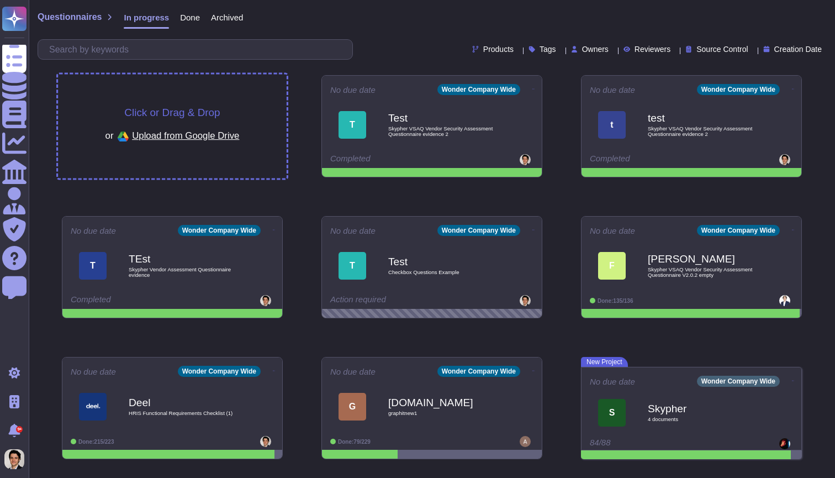
click at [192, 88] on div "Click or Drag & Drop or Upload from Google Drive" at bounding box center [172, 127] width 229 height 104
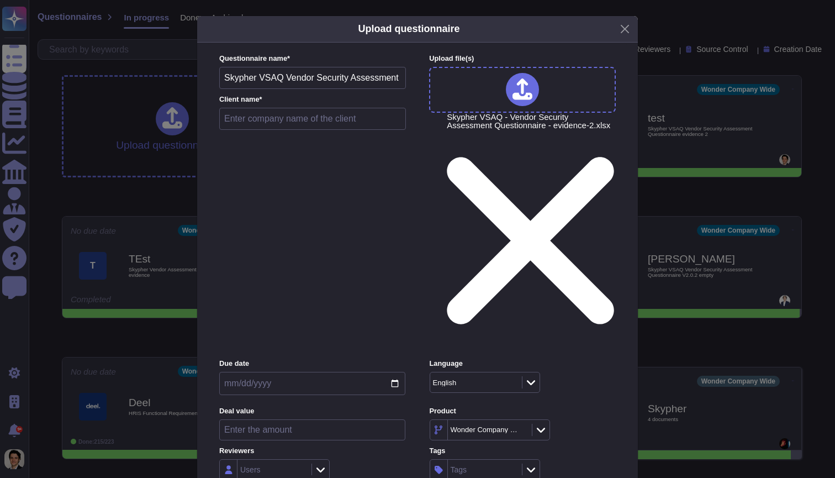
click at [328, 130] on input "text" at bounding box center [312, 119] width 187 height 22
type input "Skypher"
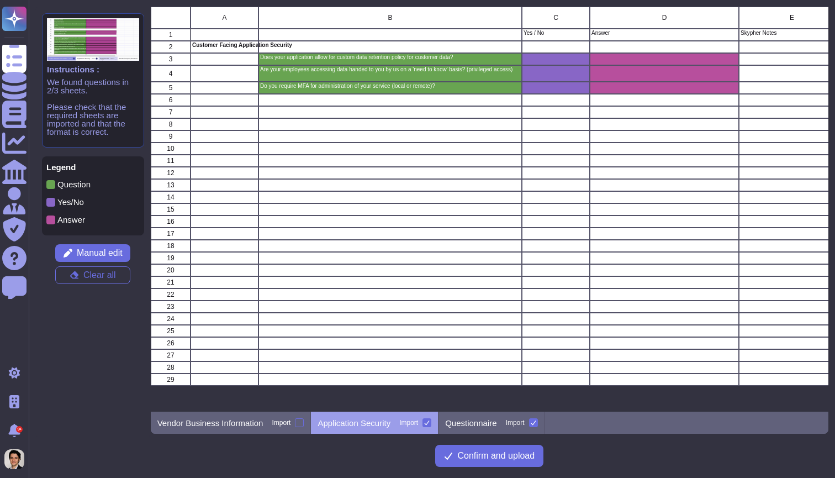
scroll to position [405, 678]
click at [506, 457] on span "Confirm and upload" at bounding box center [495, 455] width 77 height 9
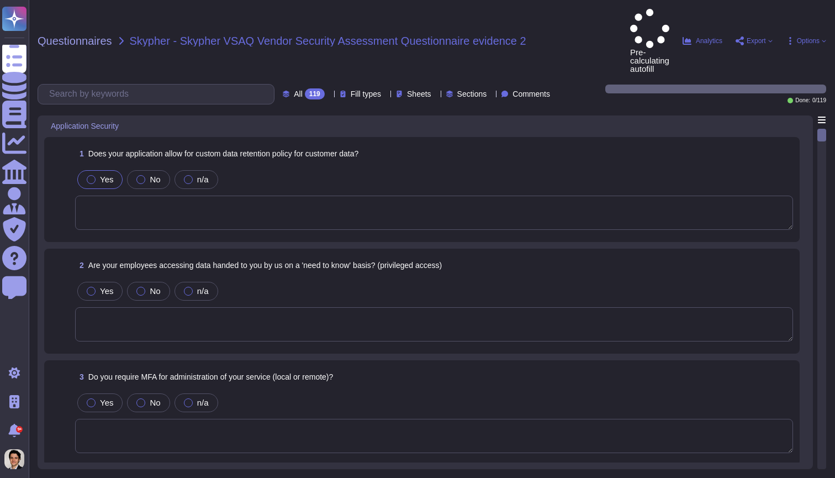
click at [91, 175] on div at bounding box center [91, 179] width 9 height 9
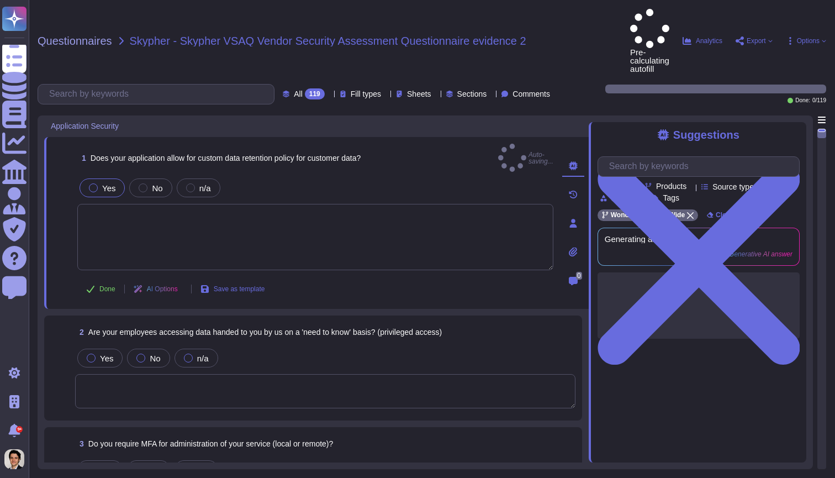
click at [115, 204] on textarea at bounding box center [315, 237] width 476 height 66
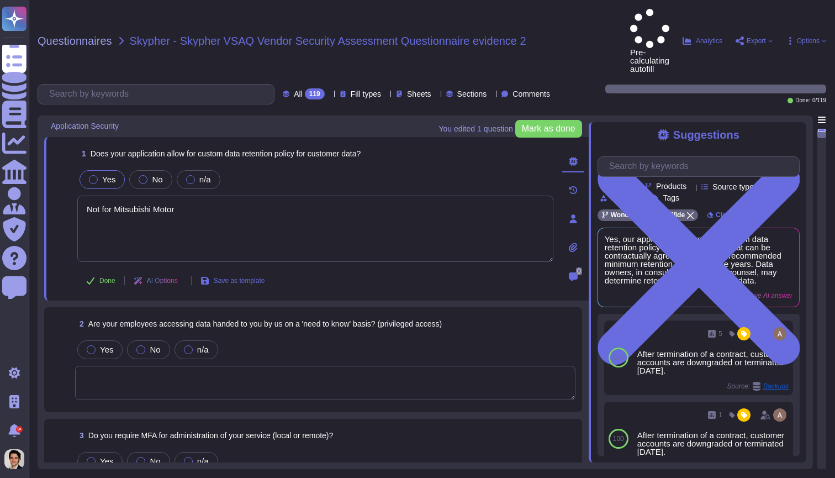
click at [127, 267] on div "AI Options" at bounding box center [158, 280] width 66 height 27
type textarea "Not for Mitsubishi Motor"
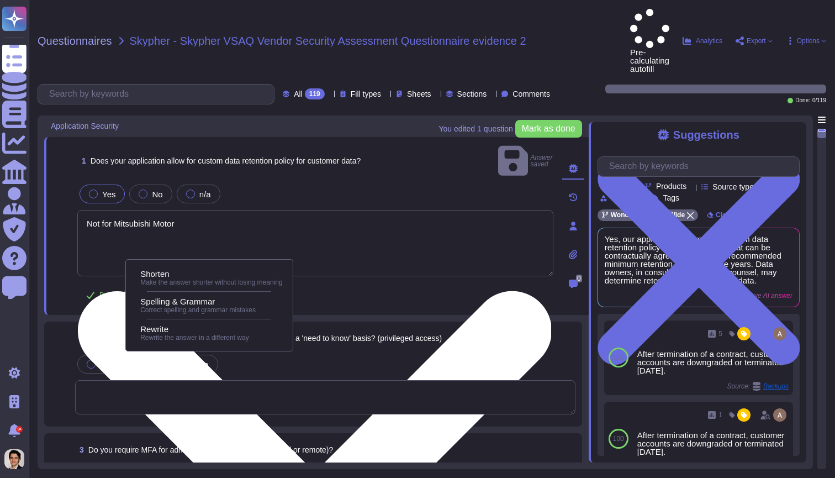
click at [146, 217] on textarea "Not for Mitsubishi Motor" at bounding box center [315, 243] width 476 height 66
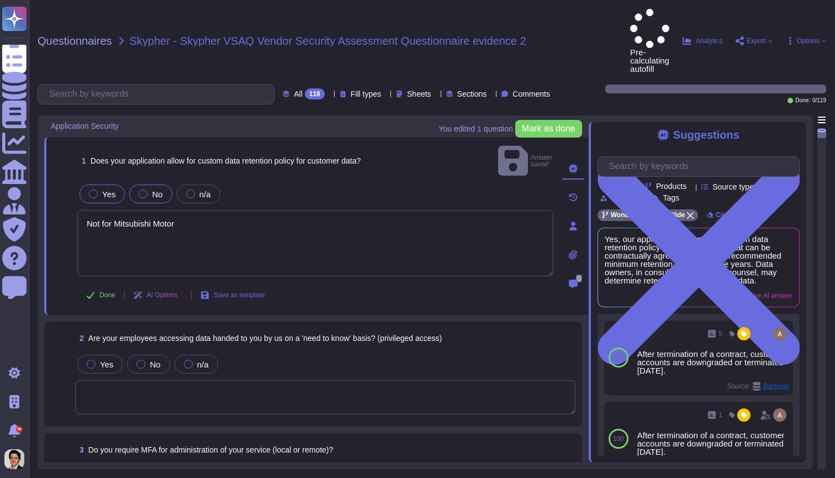
click at [156, 189] on span "No" at bounding box center [157, 193] width 10 height 9
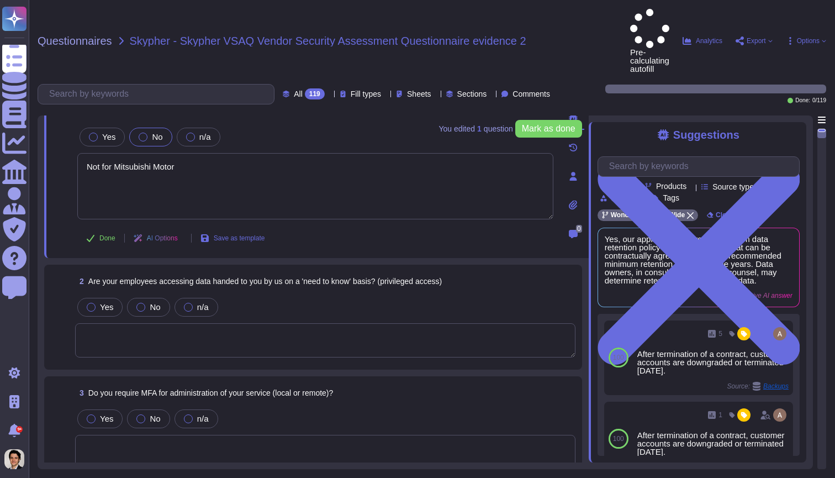
scroll to position [44, 0]
click at [103, 297] on div "Yes" at bounding box center [99, 306] width 45 height 19
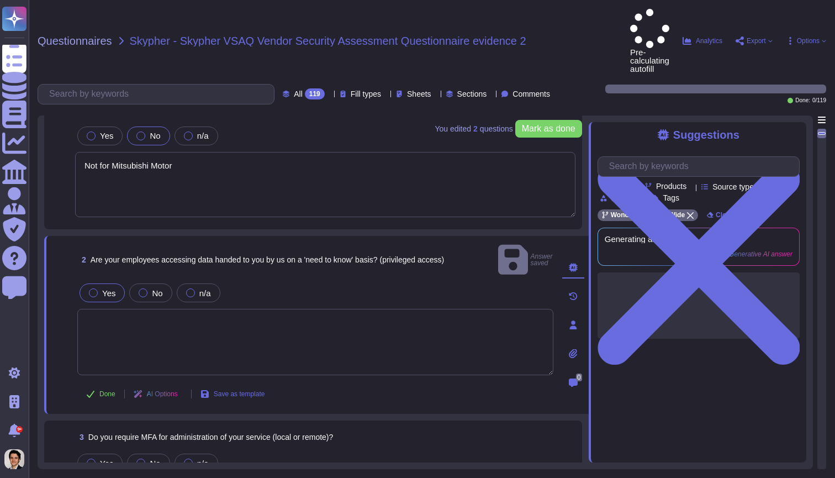
click at [113, 309] on textarea at bounding box center [315, 342] width 476 height 66
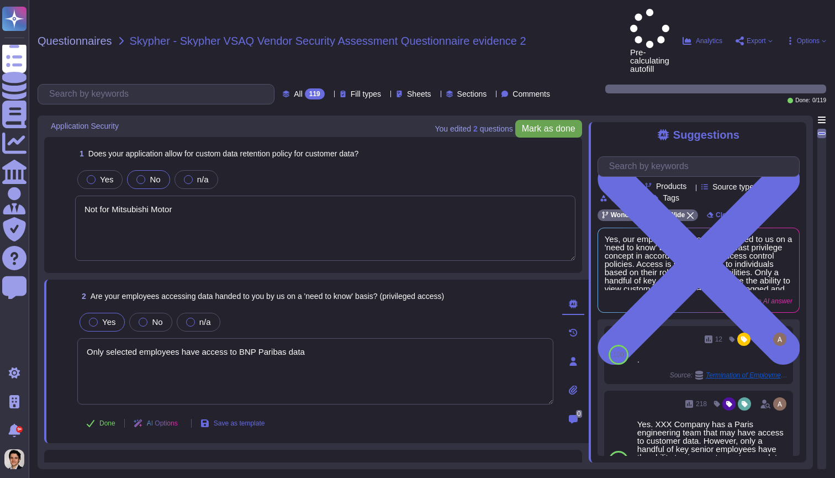
scroll to position [0, 0]
click at [532, 124] on span "Mark as done" at bounding box center [549, 128] width 54 height 9
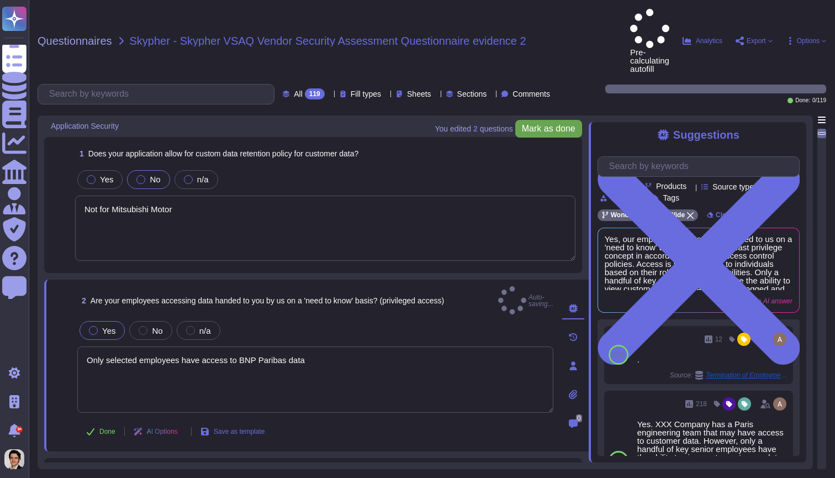
type textarea "Only selected employees have access to BNP Paribas data"
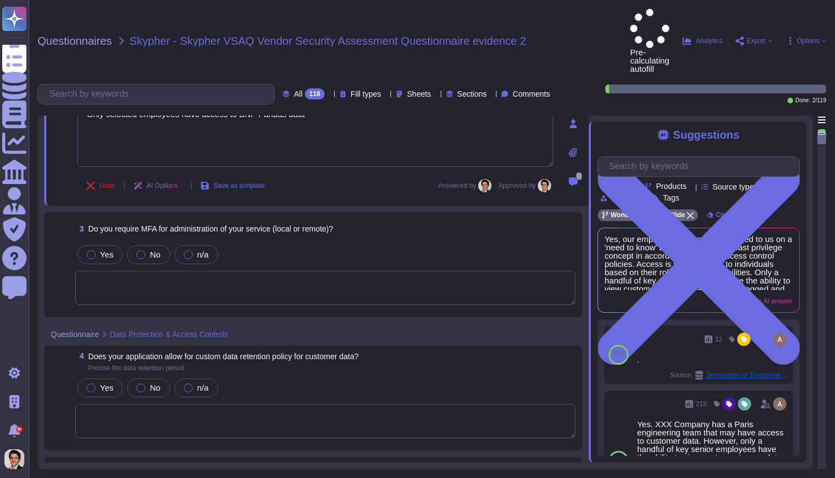
scroll to position [252, 0]
click at [487, 269] on textarea at bounding box center [325, 286] width 500 height 34
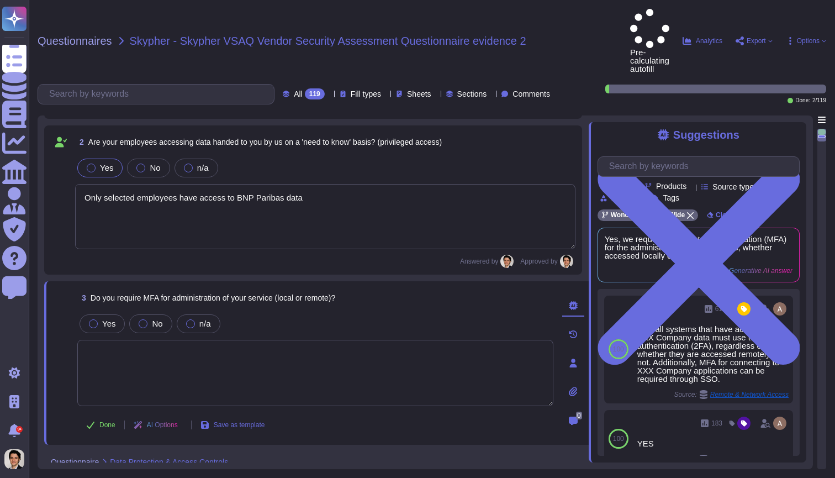
scroll to position [182, 0]
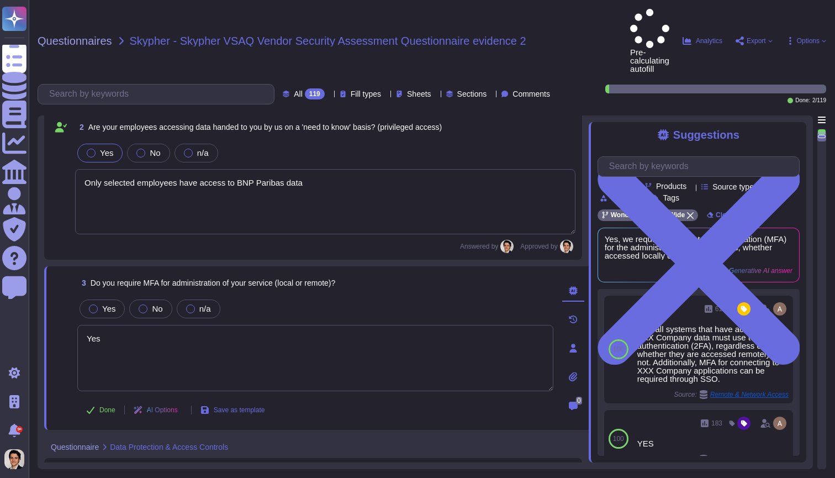
type textarea "Yes,"
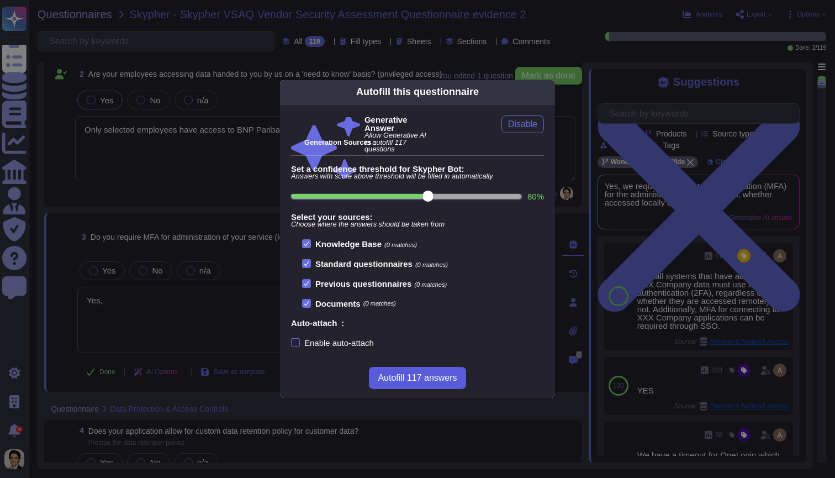
click at [431, 381] on span "Autofill 117 answers" at bounding box center [417, 377] width 79 height 9
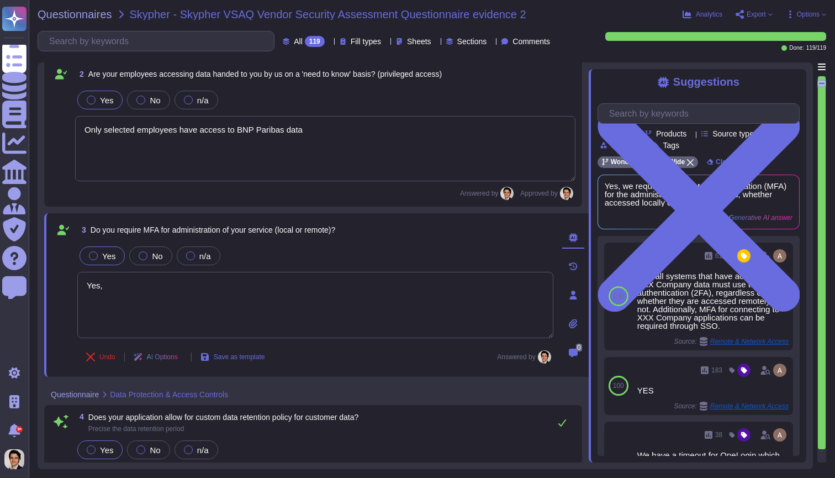
type textarea "Yes, our application allows for a custom data retention policy for customer dat…"
type textarea "Yes, our employees access data handed to us on a 'need to know' basis, followin…"
type textarea "Yes, we support secure deletion of archived or backed-up data, including method…"
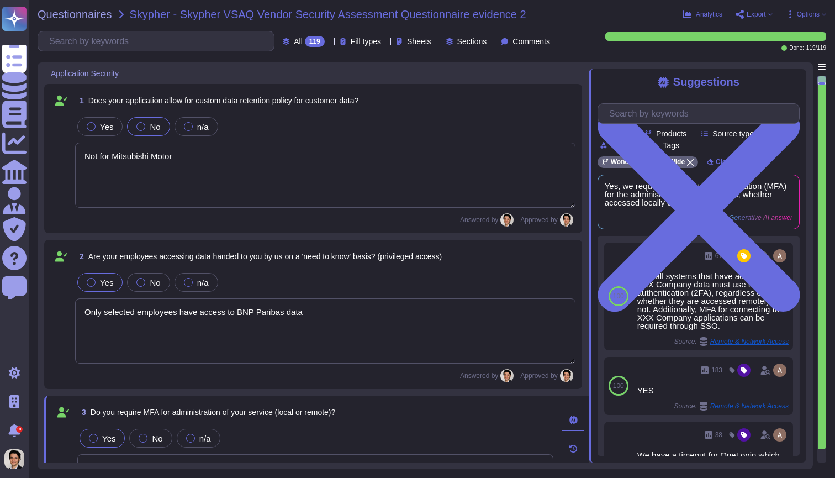
scroll to position [0, 0]
click at [761, 12] on span "Export" at bounding box center [756, 14] width 19 height 7
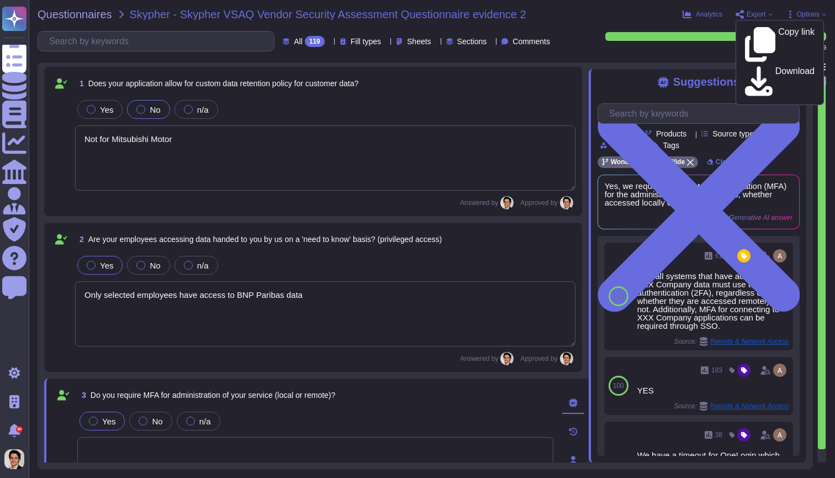
scroll to position [19, 0]
type textarea "Yes, our employees access data handed to us on a 'need to know' basis, followin…"
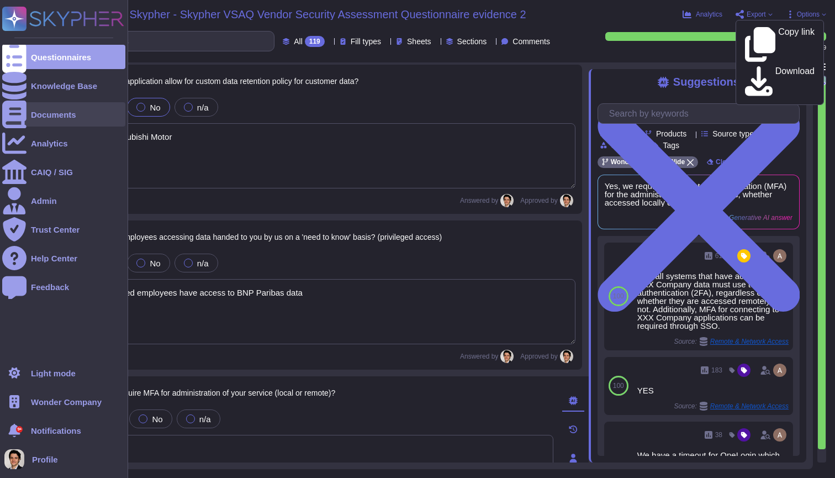
click at [16, 115] on icon at bounding box center [14, 115] width 24 height 28
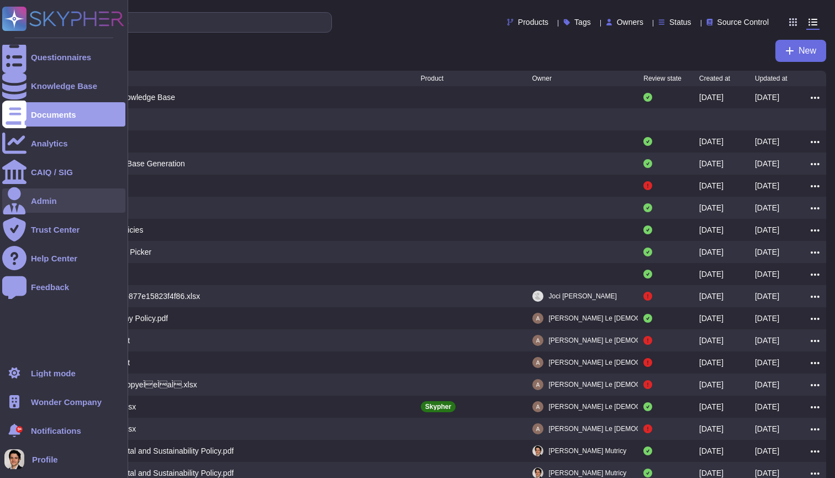
click at [25, 194] on div at bounding box center [14, 200] width 24 height 24
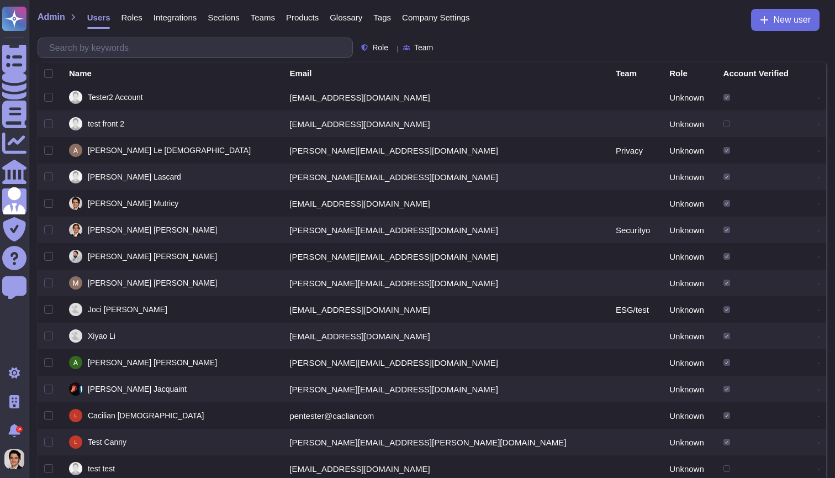
click at [439, 18] on span "Company Settings" at bounding box center [436, 17] width 68 height 8
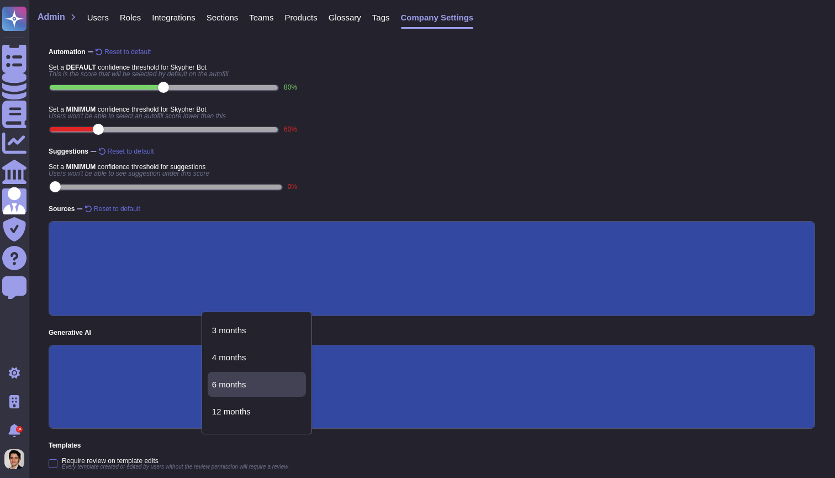
click at [614, 134] on div "Set a DEFAULT confidence threshold for Skypher Bot This is the score that will …" at bounding box center [432, 99] width 767 height 71
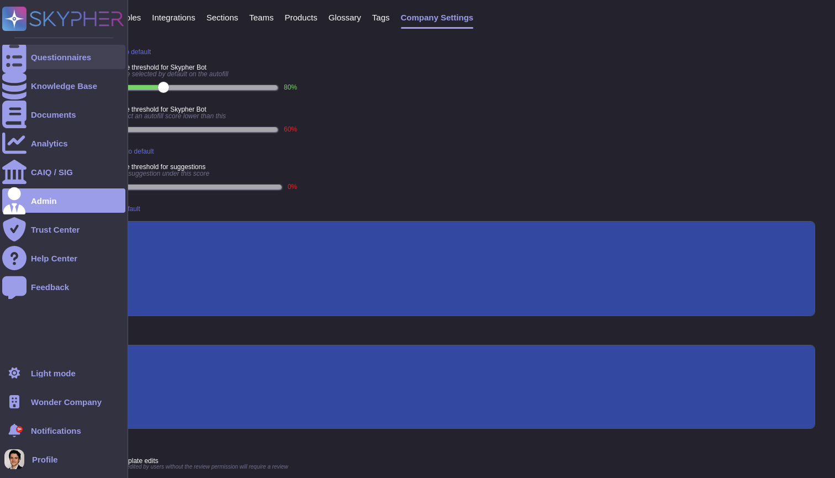
click at [18, 63] on div at bounding box center [14, 57] width 24 height 24
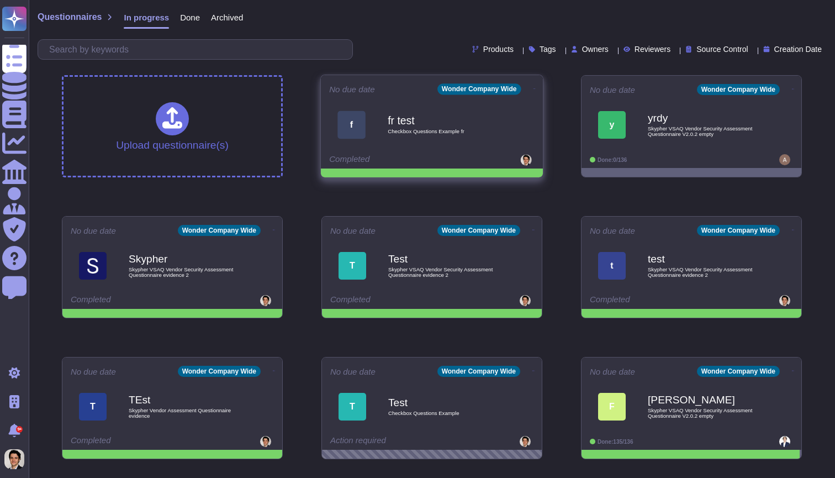
click at [534, 88] on icon at bounding box center [535, 88] width 2 height 1
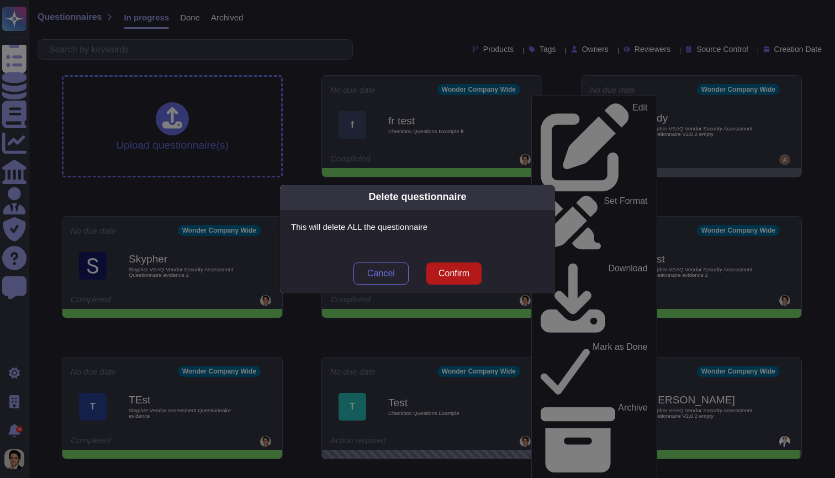
click at [466, 273] on span "Confirm" at bounding box center [454, 273] width 31 height 9
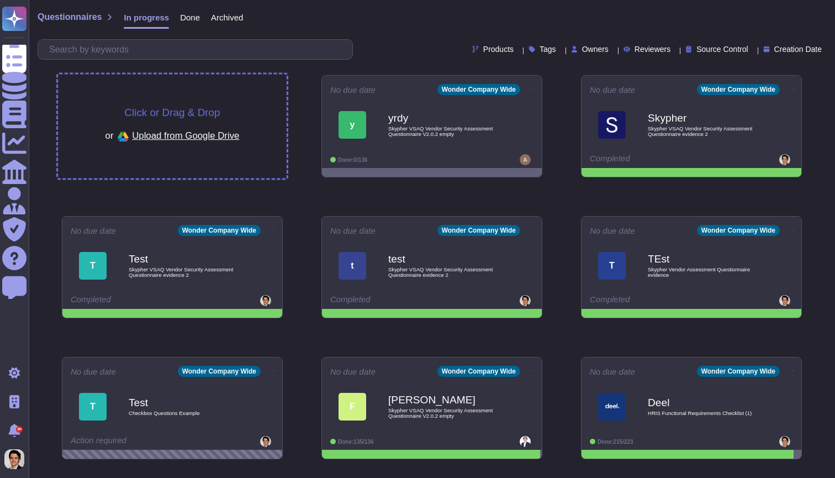
click at [257, 115] on div "Click or Drag & Drop or Upload from Google Drive" at bounding box center [172, 127] width 229 height 104
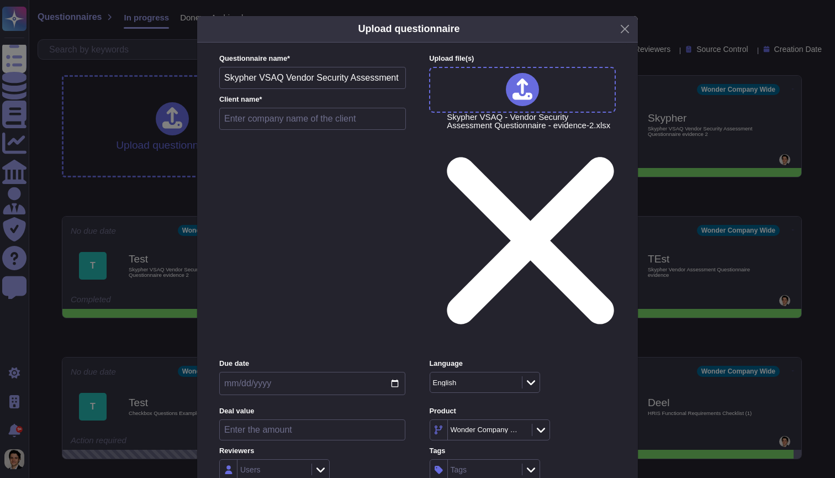
click at [299, 372] on input "date" at bounding box center [312, 383] width 186 height 23
click at [302, 130] on input "text" at bounding box center [312, 119] width 187 height 22
type input "test"
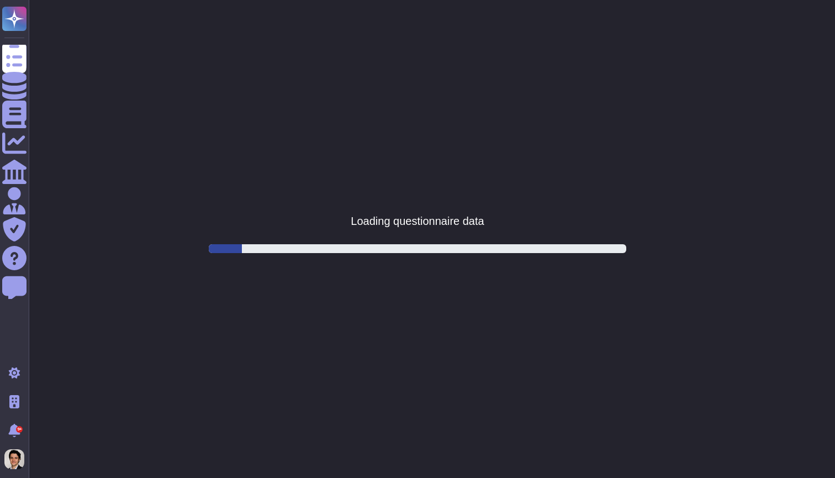
click at [425, 0] on html "Questionnaires Knowledge Base Documents Analytics CAIQ / SIG Admin Trust Center…" at bounding box center [417, 0] width 835 height 0
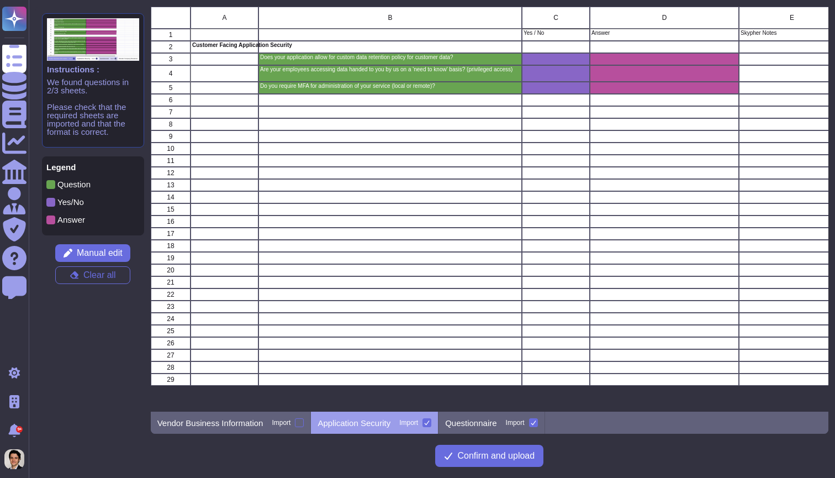
scroll to position [405, 678]
click at [455, 457] on button "Confirm and upload" at bounding box center [489, 456] width 108 height 22
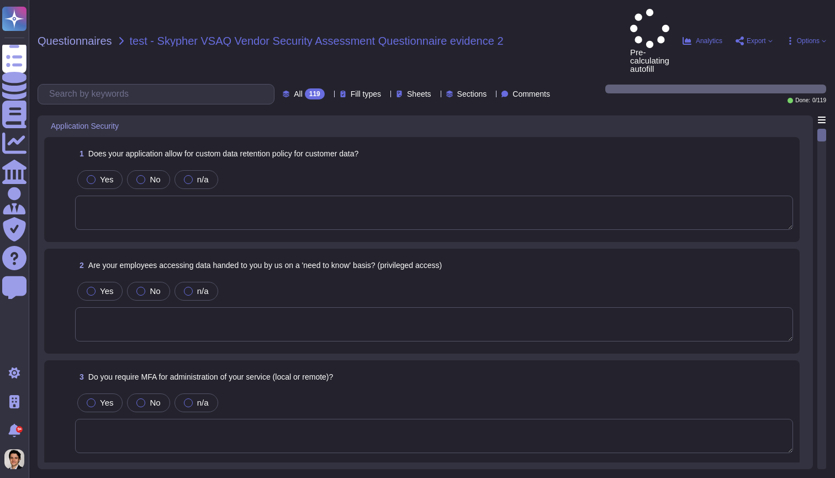
click at [418, 419] on textarea at bounding box center [434, 436] width 718 height 34
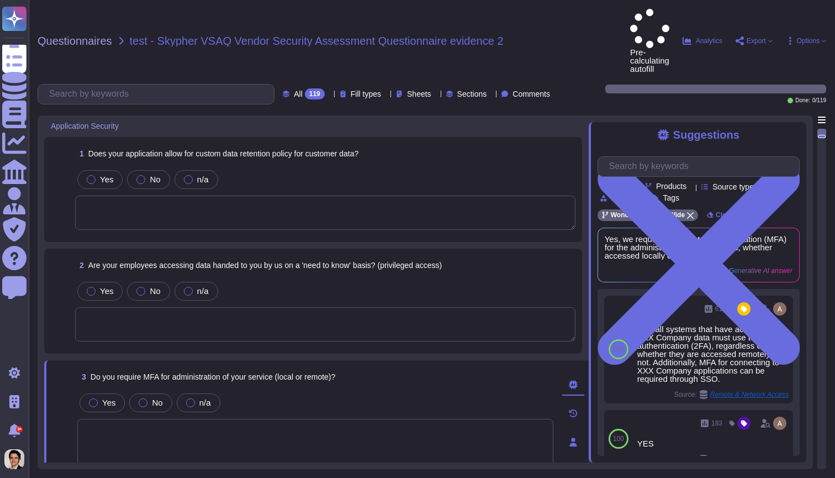
click at [395, 391] on div "Yes No n/a" at bounding box center [315, 402] width 476 height 23
click at [369, 194] on textarea at bounding box center [325, 211] width 500 height 34
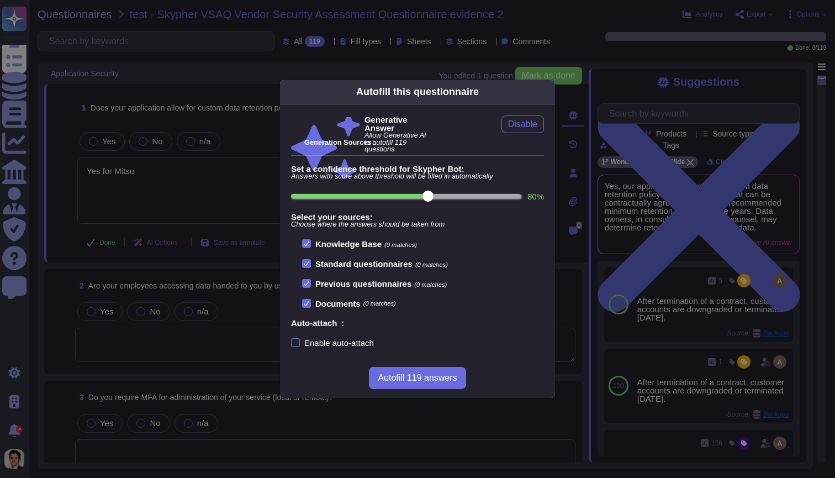
click at [203, 196] on div "Autofill this questionnaire Generative Answer Allow Generative AI to autofill 1…" at bounding box center [417, 239] width 835 height 478
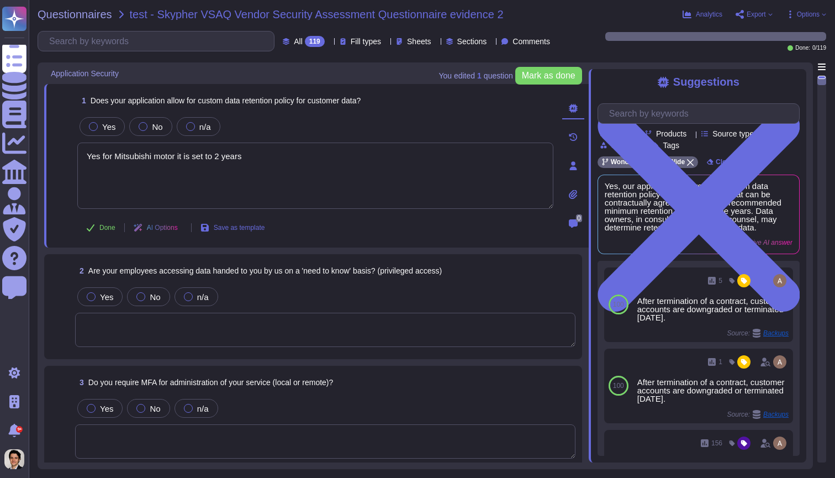
click at [307, 339] on textarea at bounding box center [325, 330] width 500 height 34
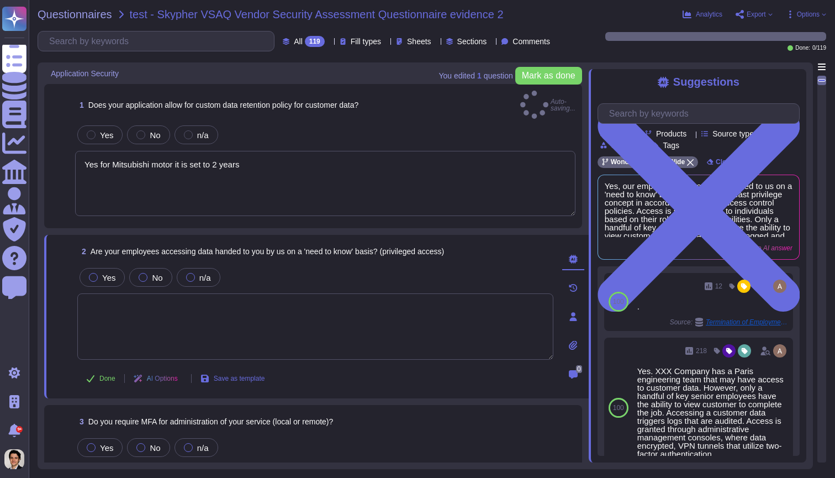
type textarea "Yes for Mitsubishi motor it is set to 2 years"
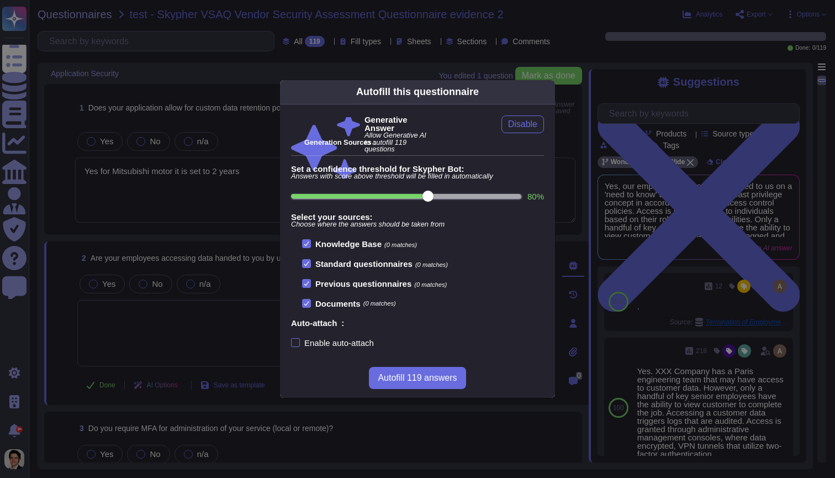
click at [211, 335] on div "Autofill this questionnaire Generative Answer Allow Generative AI to autofill 1…" at bounding box center [417, 239] width 835 height 478
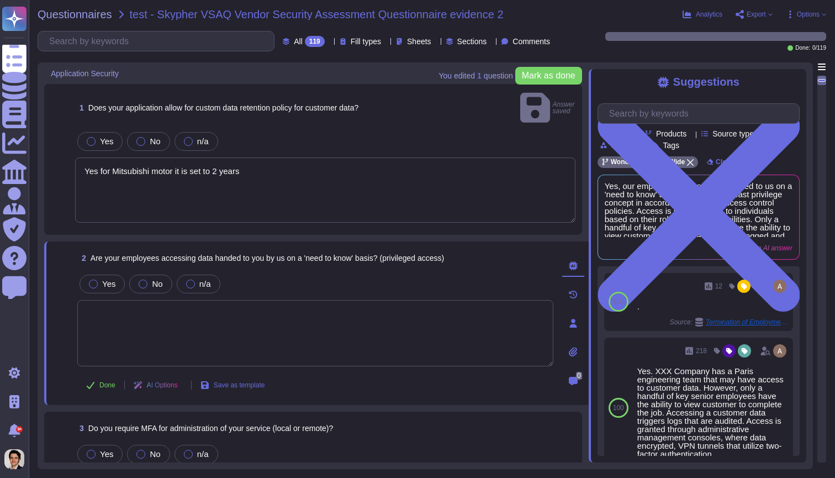
click at [447, 158] on textarea "Yes for Mitsubishi motor it is set to 2 years" at bounding box center [325, 189] width 500 height 65
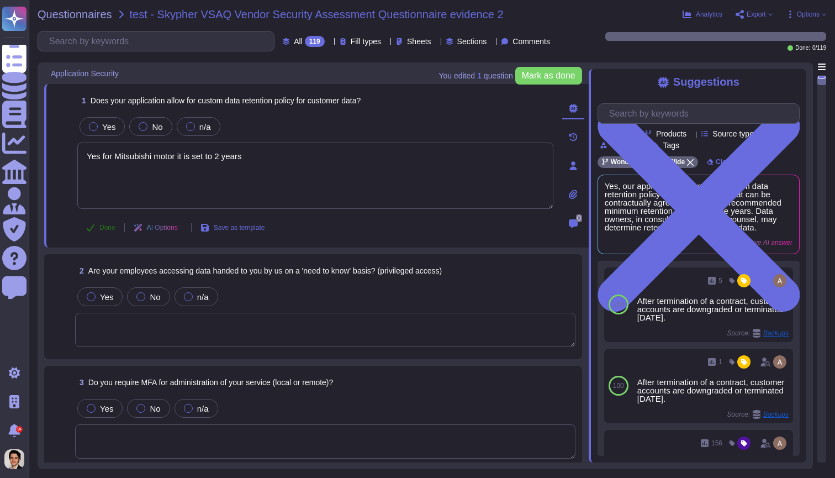
click at [98, 228] on button "Done" at bounding box center [100, 228] width 47 height 22
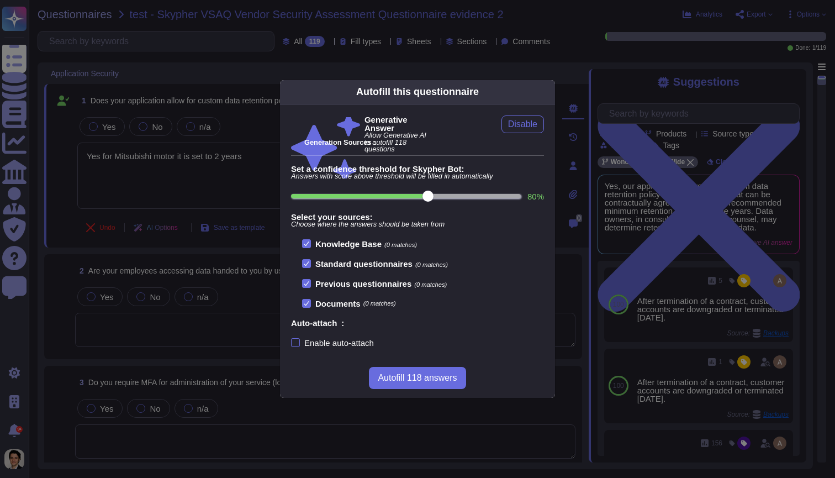
click at [155, 352] on div "Autofill this questionnaire Generative Answer Allow Generative AI to autofill 1…" at bounding box center [417, 239] width 835 height 478
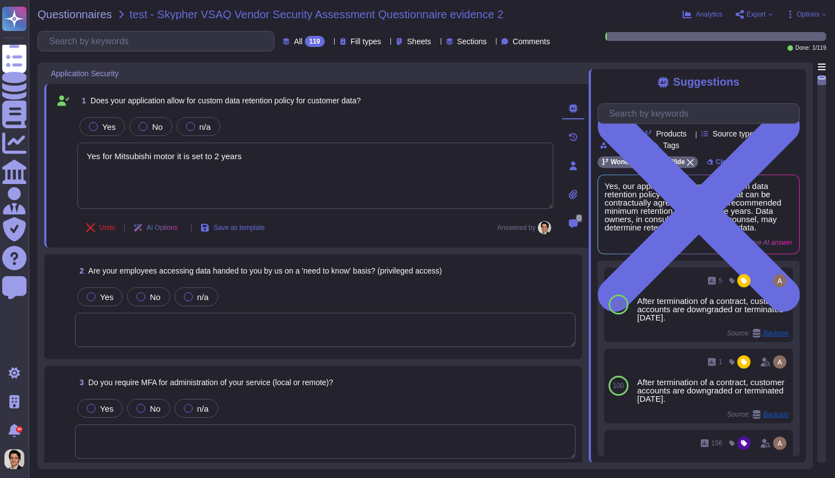
click at [155, 331] on textarea at bounding box center [325, 330] width 500 height 34
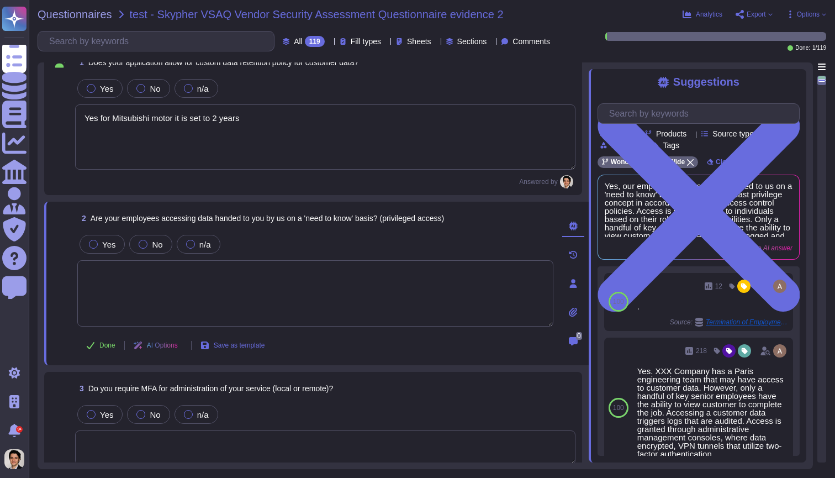
scroll to position [44, 0]
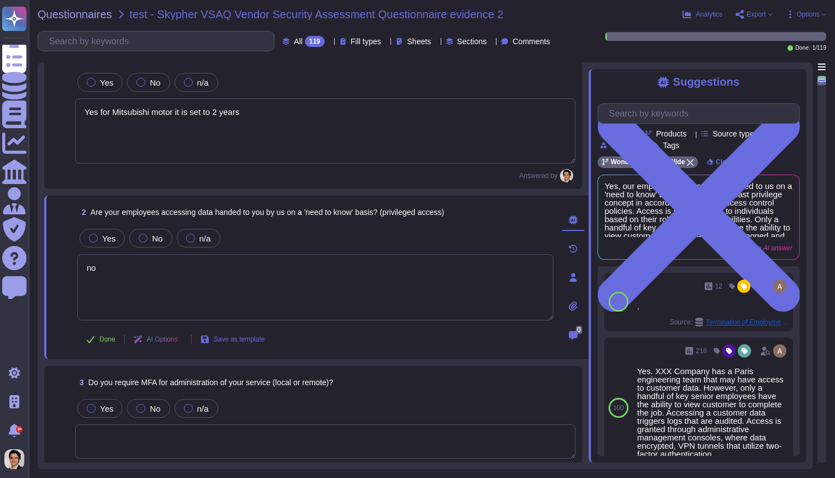
type textarea "n"
click at [107, 237] on span "Yes" at bounding box center [108, 238] width 13 height 9
type textarea "Only few support team members can access BNP data."
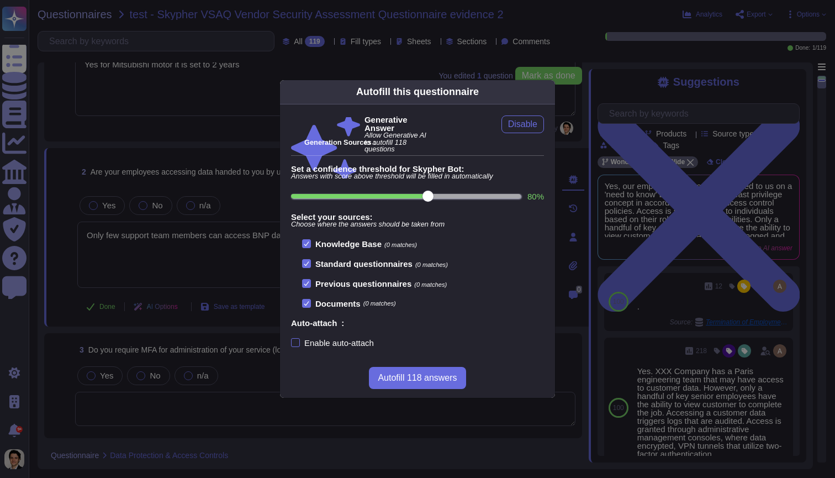
scroll to position [96, 0]
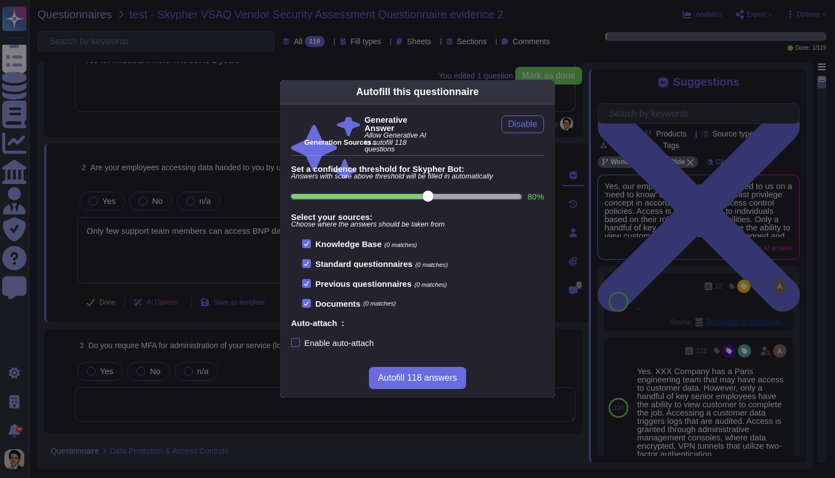
click at [133, 279] on div "Autofill this questionnaire Generative Answer Allow Generative AI to autofill 1…" at bounding box center [417, 239] width 835 height 478
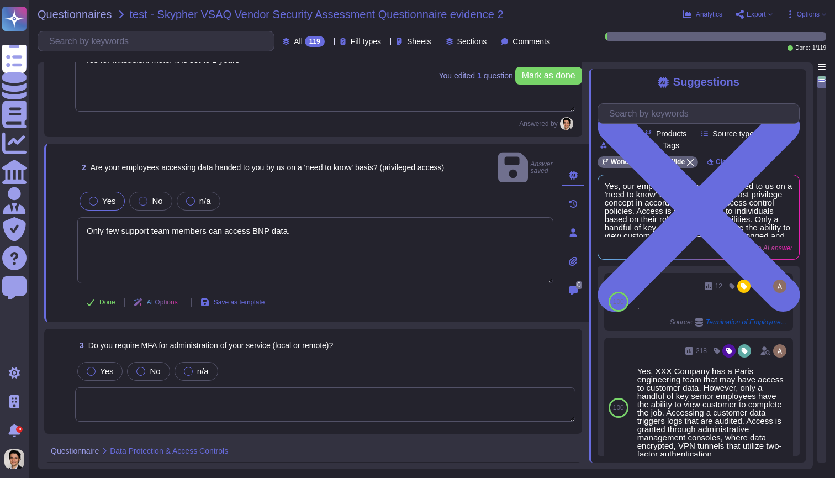
click at [102, 196] on span "Yes" at bounding box center [108, 200] width 13 height 9
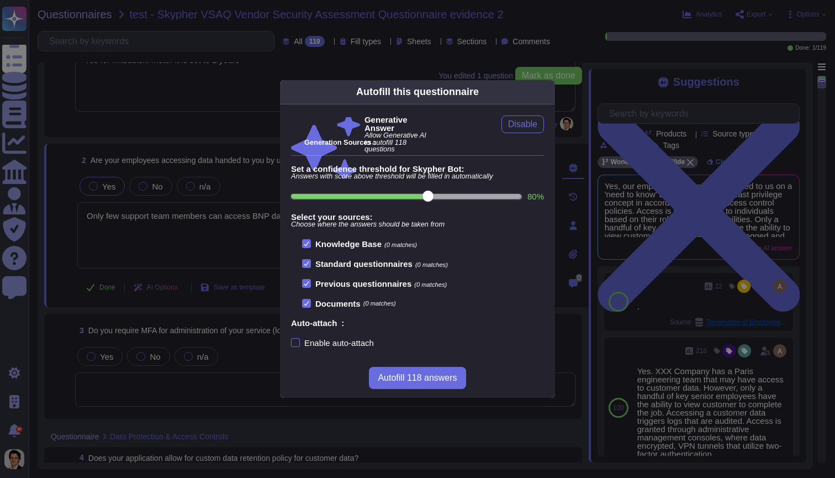
click at [144, 257] on div "Autofill this questionnaire Generative Answer Allow Generative AI to autofill 1…" at bounding box center [417, 239] width 835 height 478
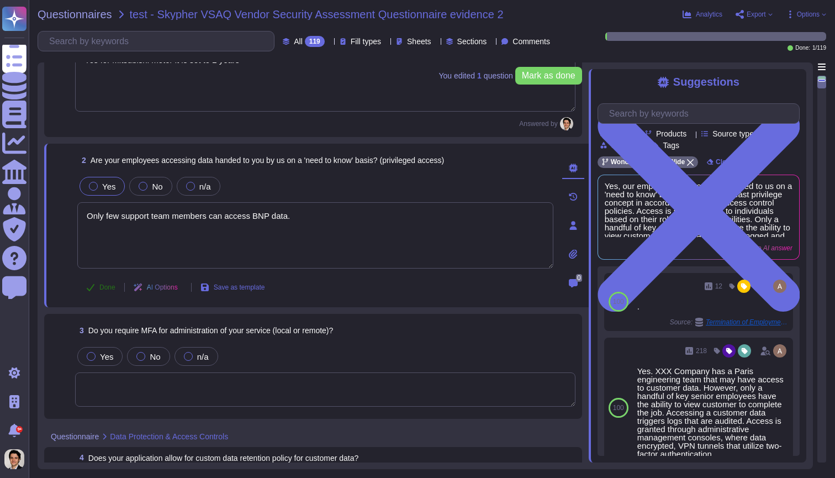
click at [101, 284] on span "Done" at bounding box center [107, 287] width 16 height 7
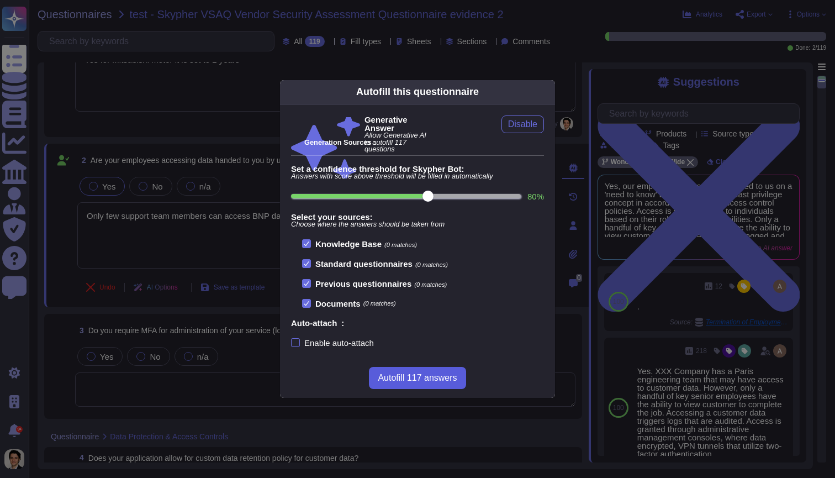
click at [447, 378] on span "Autofill 117 answers" at bounding box center [417, 377] width 79 height 9
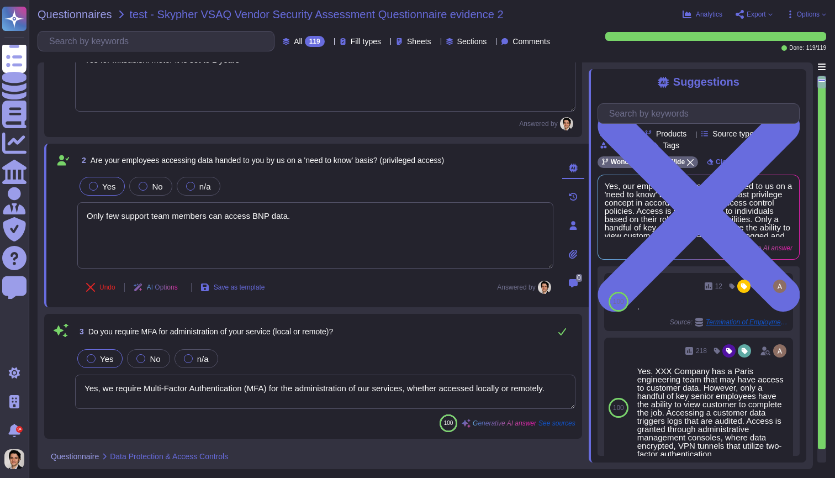
type textarea "Yes, we require Multi-Factor Authentication (MFA) for the administration of our…"
type textarea "Yes, our application allows for a custom data retention policy for customer dat…"
type textarea "Yes, our employees access data handed to us on a 'need to know' basis, followin…"
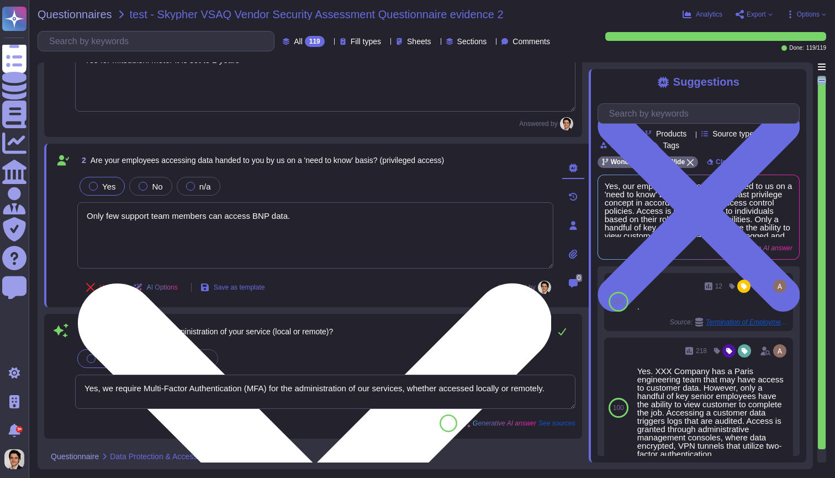
click at [413, 250] on textarea "Only few support team members can access BNP data." at bounding box center [315, 235] width 476 height 66
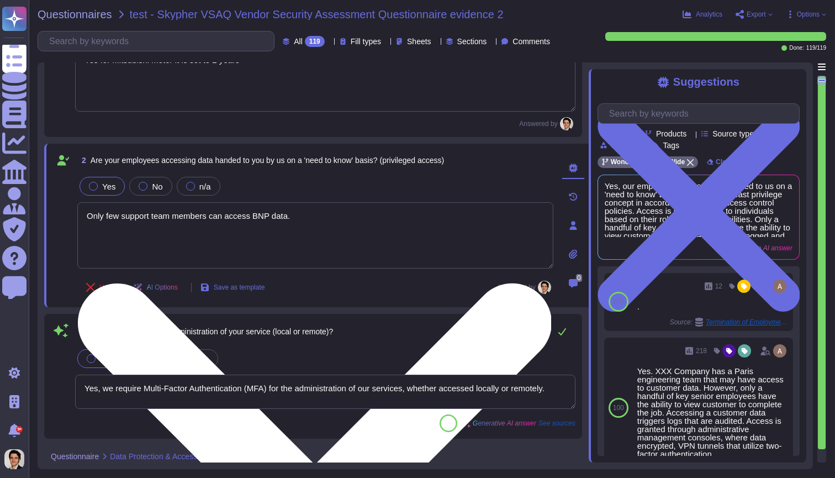
click at [413, 250] on textarea "Only few support team members can access BNP data." at bounding box center [315, 235] width 476 height 66
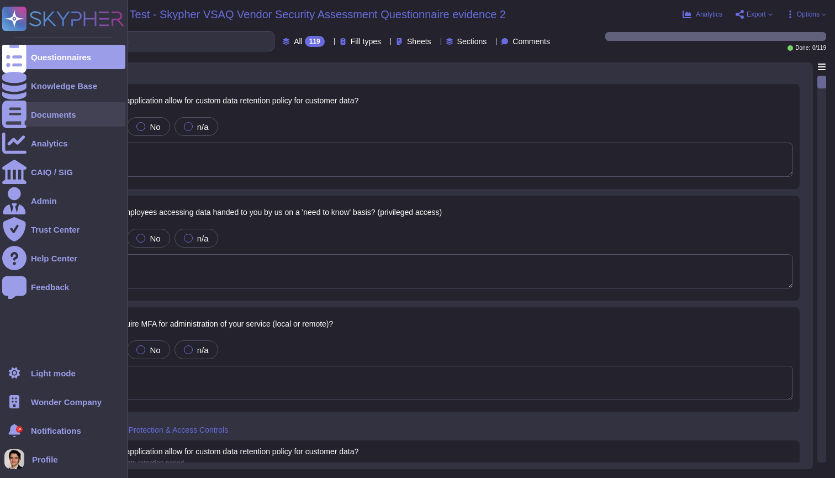
click at [43, 120] on div "Documents" at bounding box center [63, 114] width 123 height 24
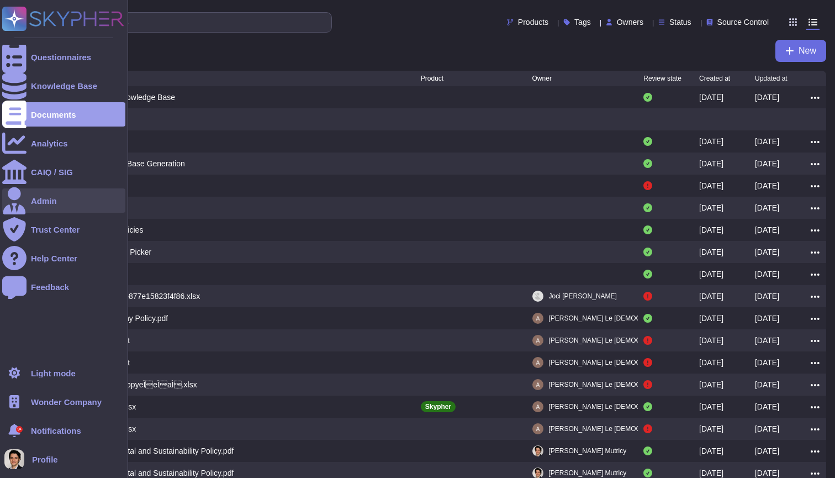
click at [24, 198] on div at bounding box center [14, 200] width 24 height 24
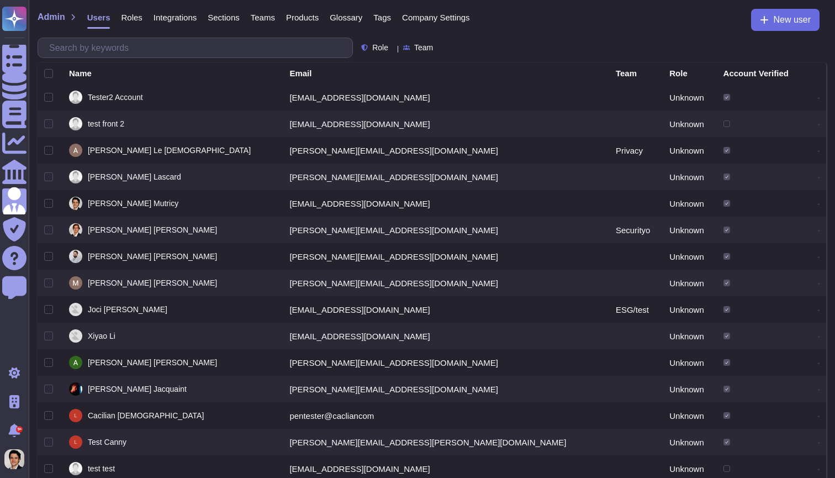
click at [444, 14] on span "Company Settings" at bounding box center [436, 17] width 68 height 8
